Goal: Communication & Community: Participate in discussion

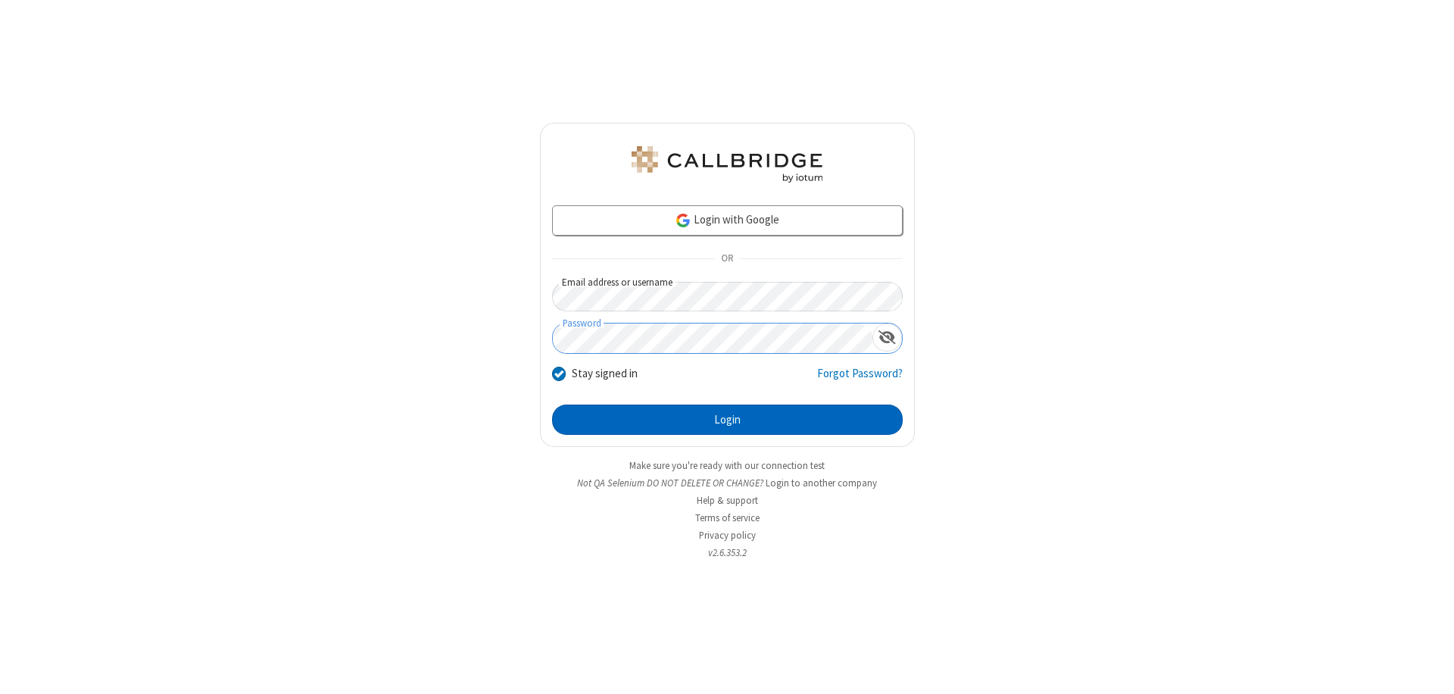
click at [727, 419] on button "Login" at bounding box center [727, 419] width 351 height 30
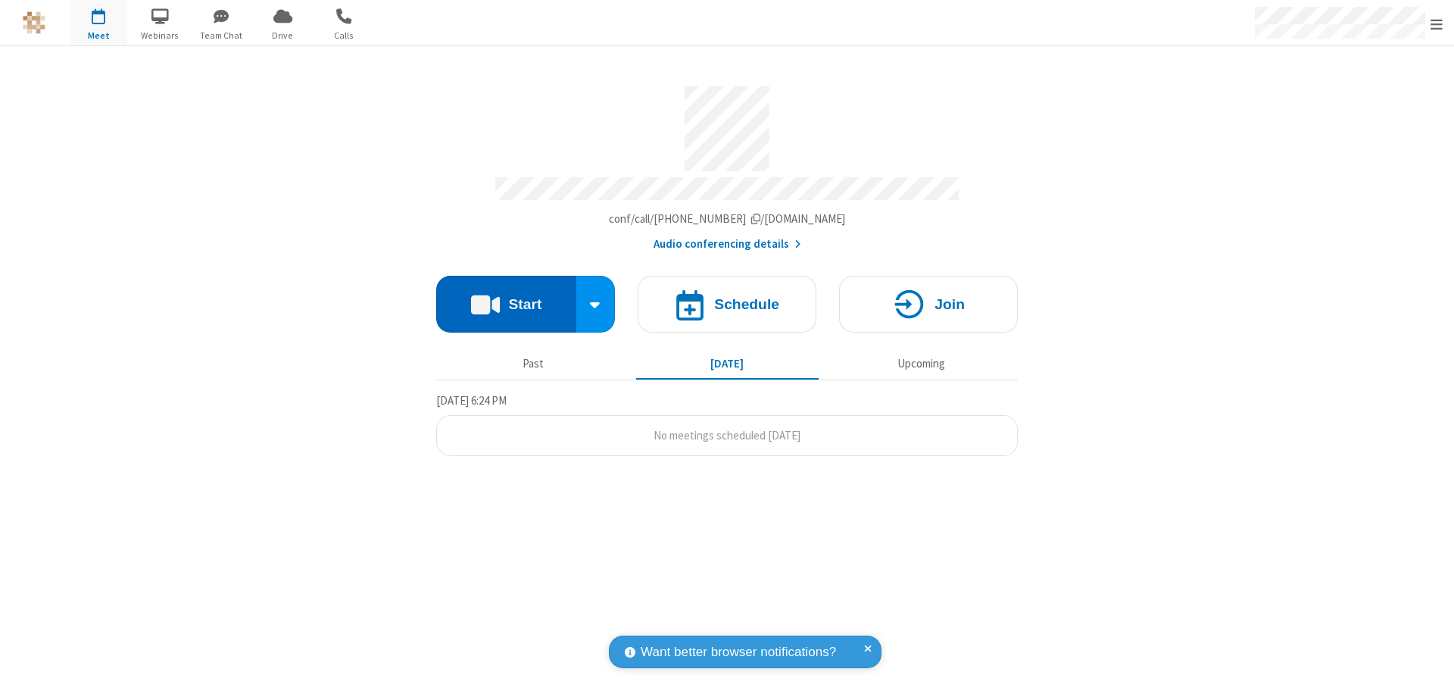
click at [506, 297] on button "Start" at bounding box center [506, 304] width 140 height 57
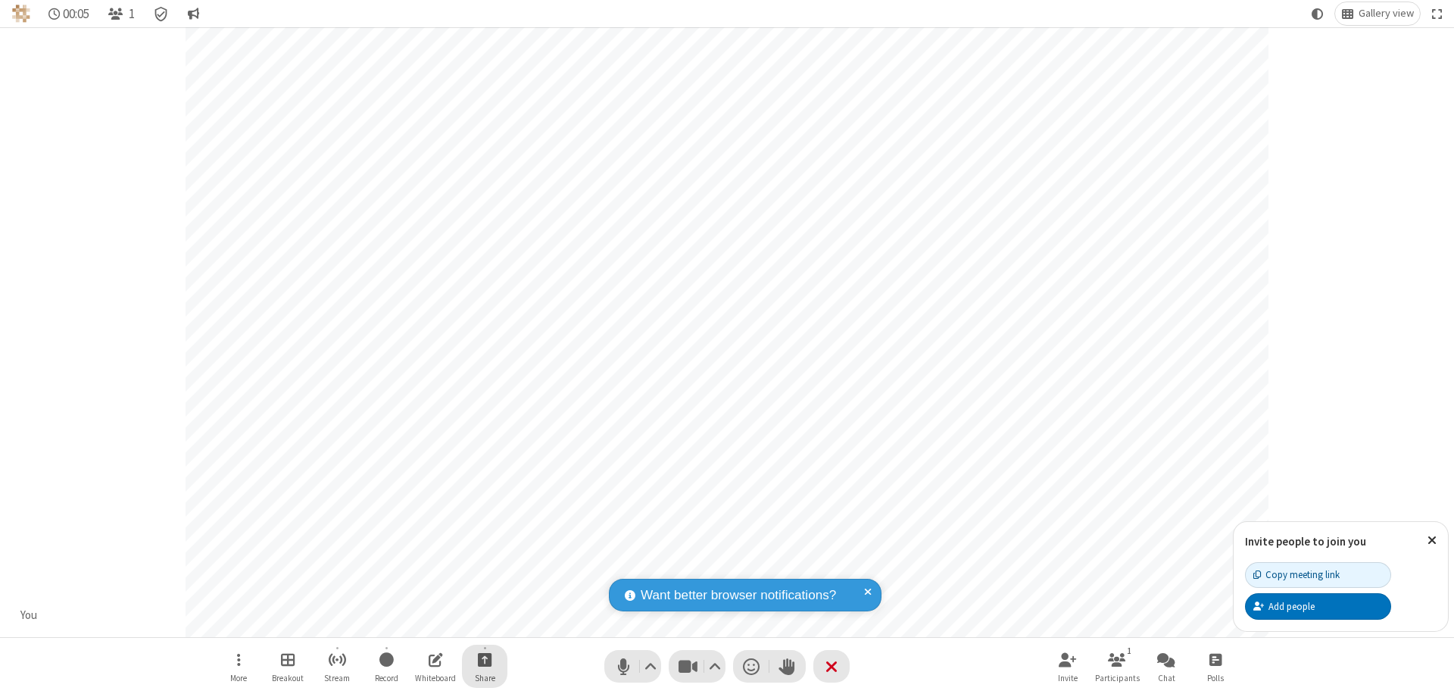
click at [485, 659] on span "Start sharing" at bounding box center [485, 659] width 14 height 19
click at [484, 566] on span "Share additional camera" at bounding box center [494, 569] width 112 height 13
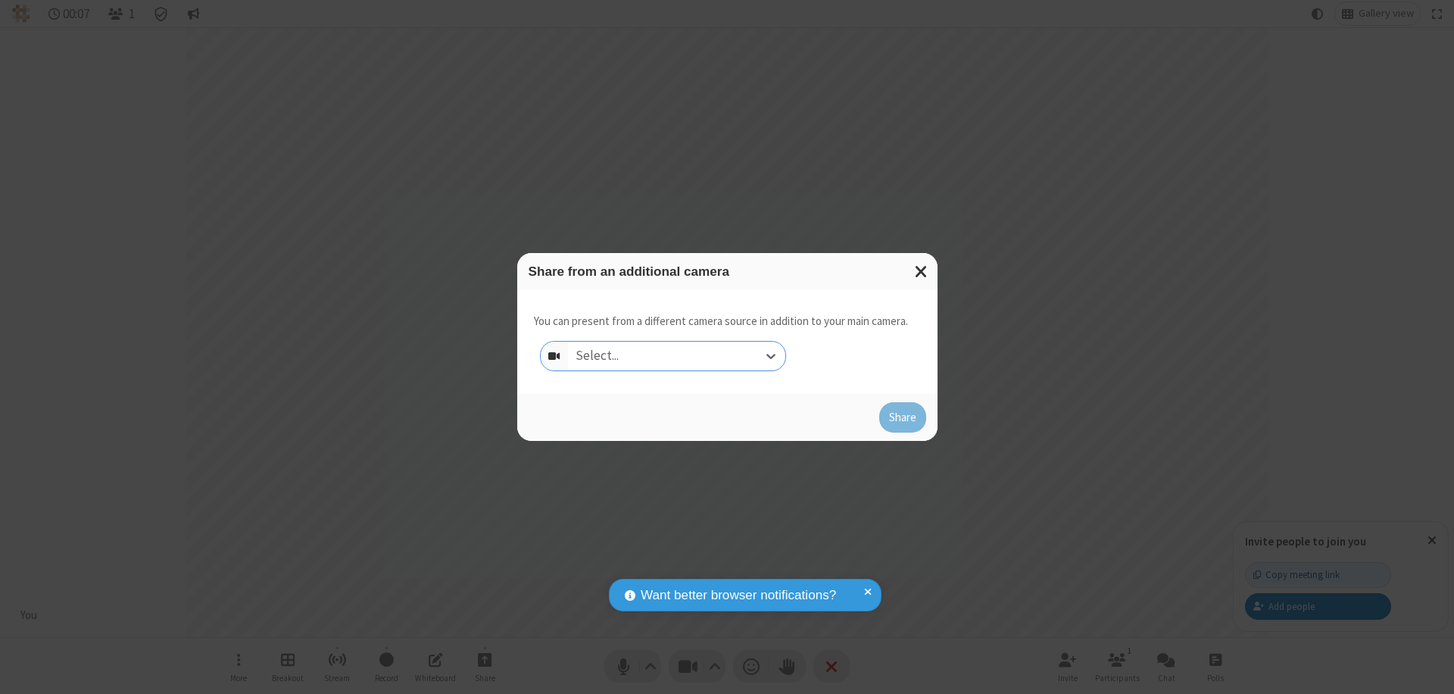
click at [676, 356] on div "Select..." at bounding box center [676, 356] width 217 height 29
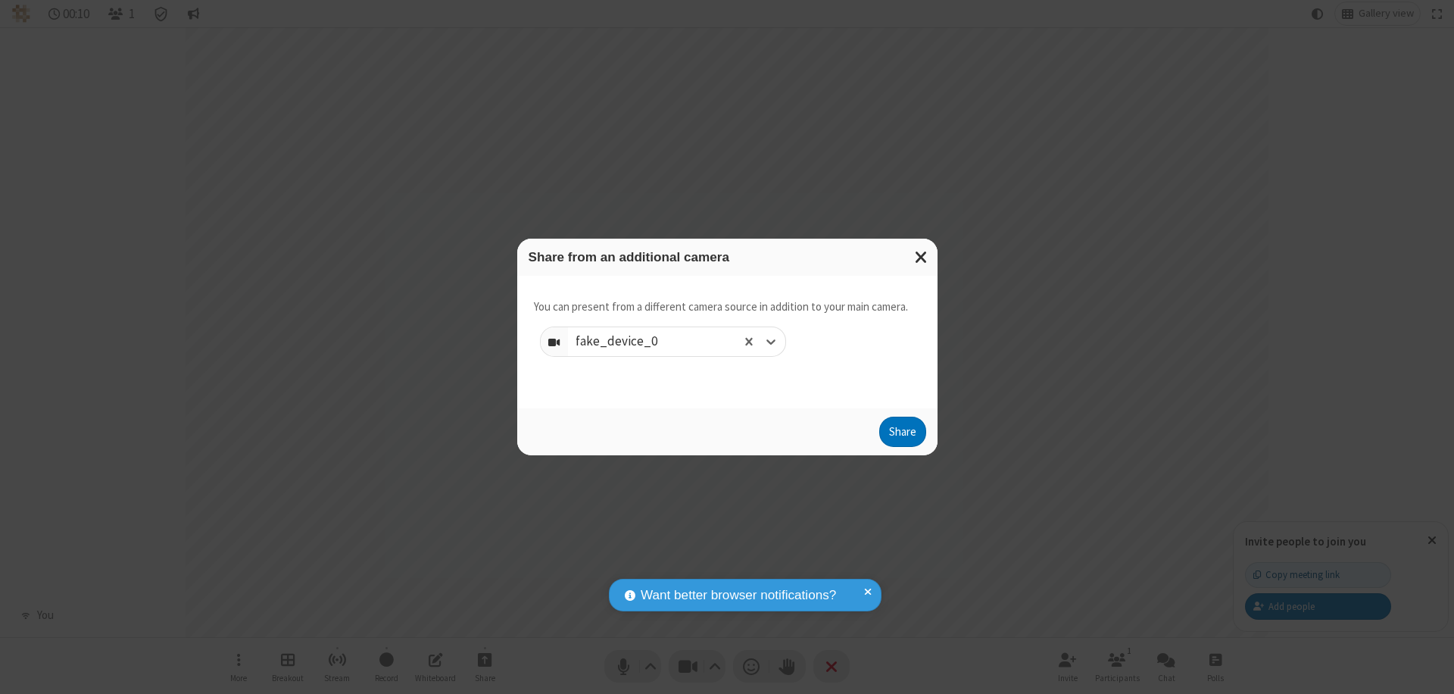
click at [902, 435] on button "Share" at bounding box center [902, 431] width 47 height 30
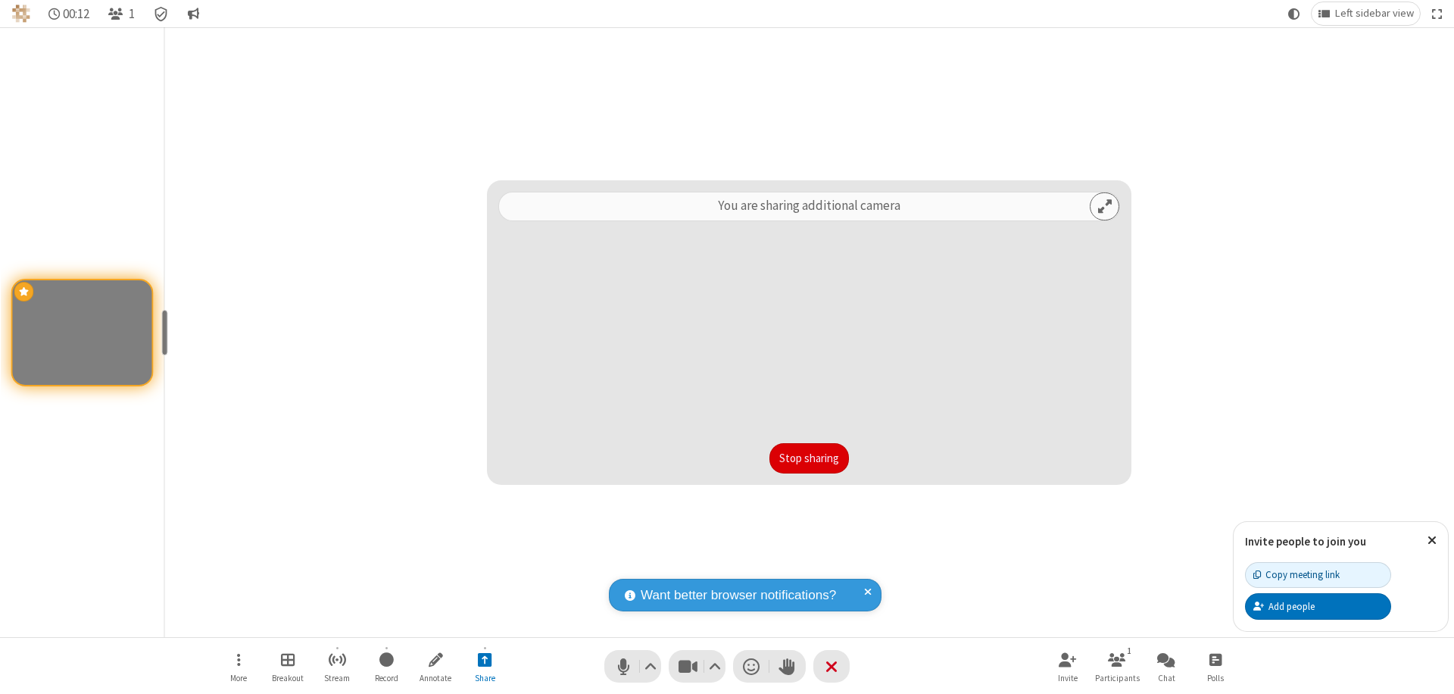
click at [809, 458] on button "Stop sharing" at bounding box center [809, 458] width 80 height 30
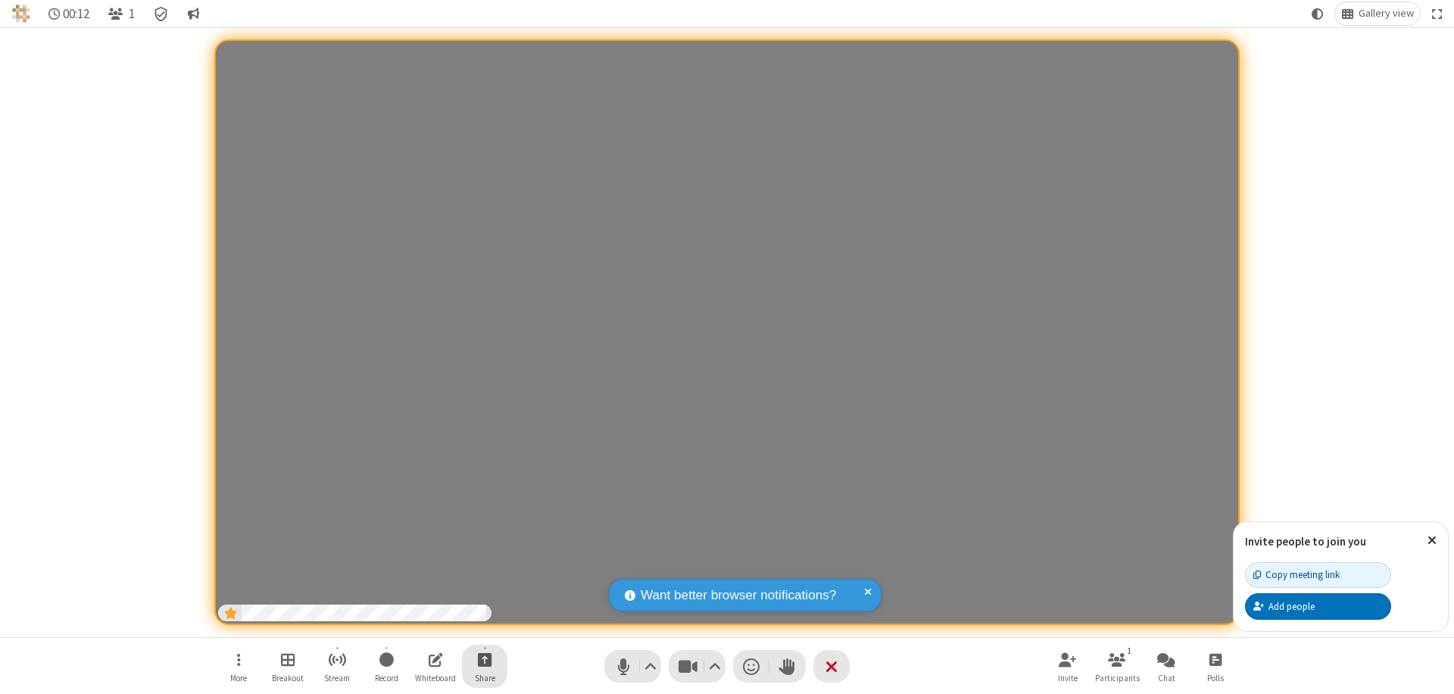
click at [485, 659] on span "Start sharing" at bounding box center [485, 659] width 14 height 19
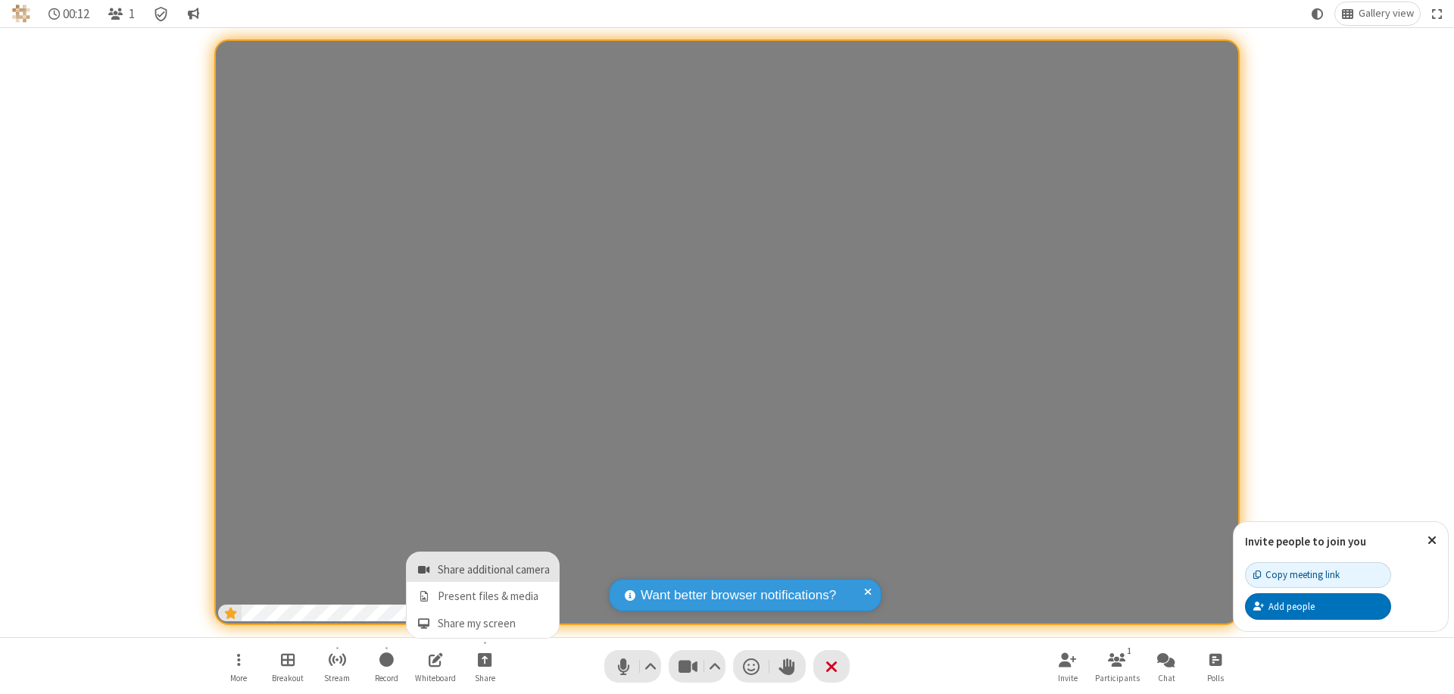
click at [484, 566] on span "Share additional camera" at bounding box center [494, 569] width 112 height 13
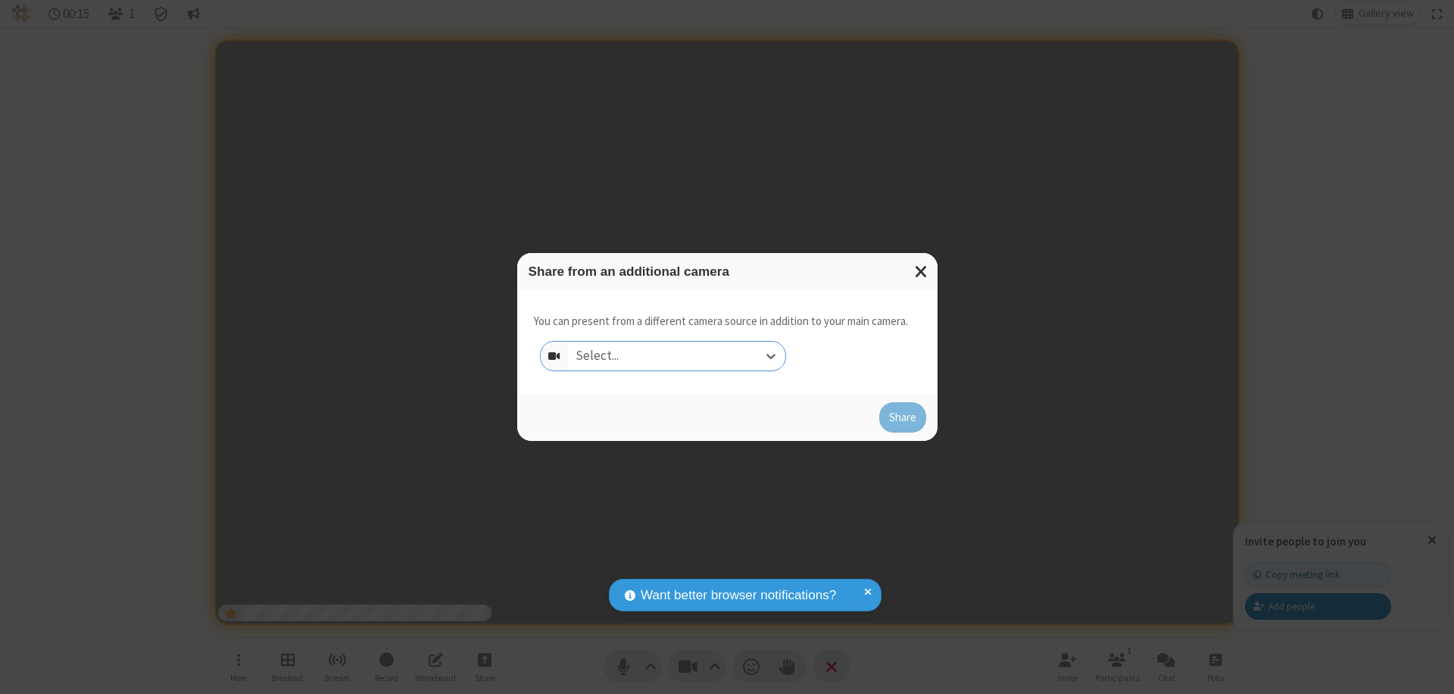
click at [676, 356] on div "Select..." at bounding box center [676, 356] width 217 height 29
